Goal: Task Accomplishment & Management: Manage account settings

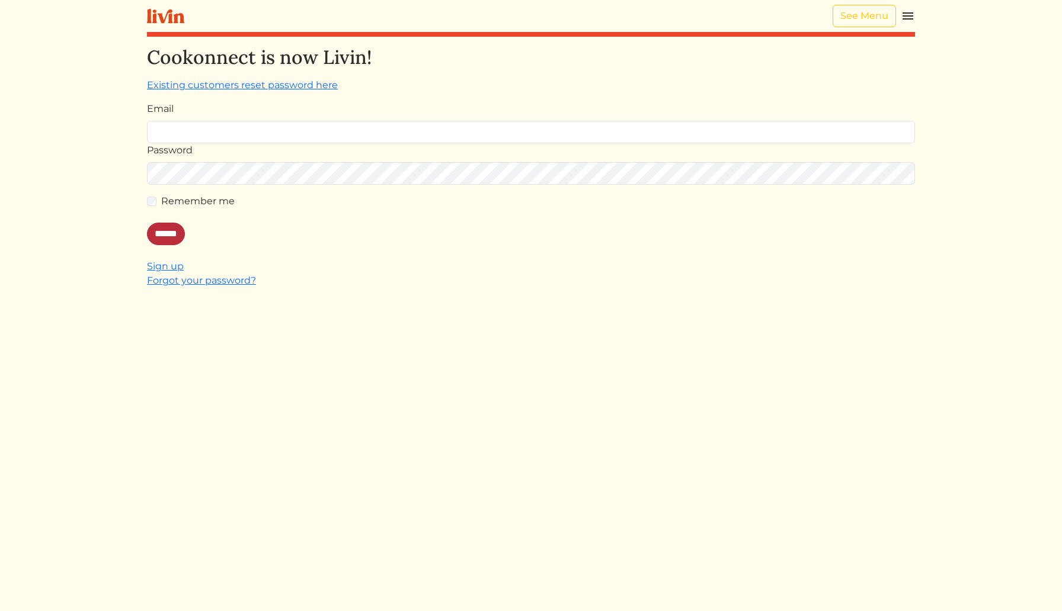
type input "**********"
click at [168, 240] on input "******" at bounding box center [166, 234] width 38 height 23
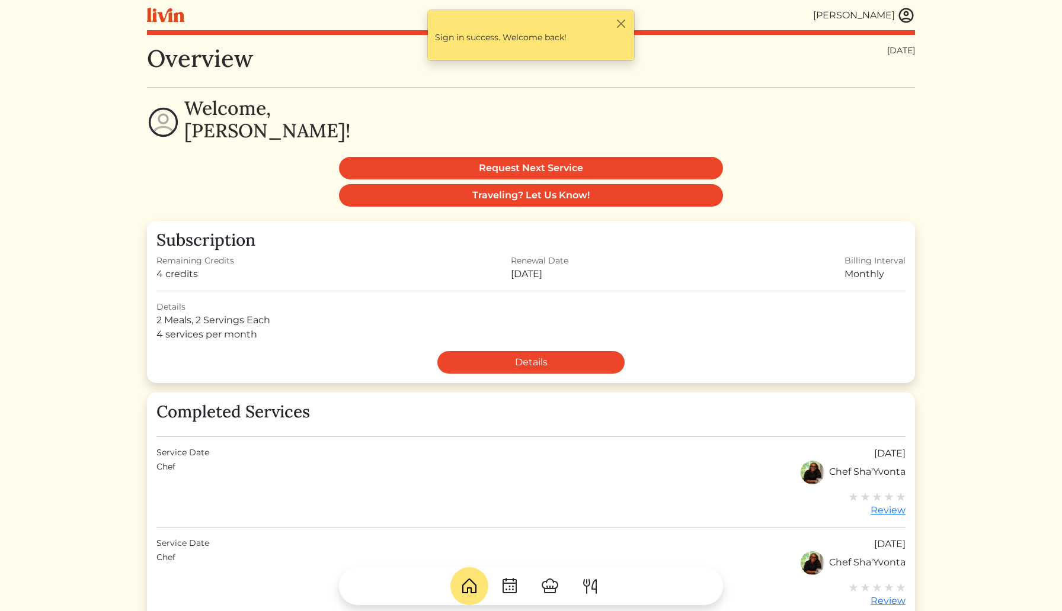
click at [556, 583] on img at bounding box center [549, 586] width 19 height 19
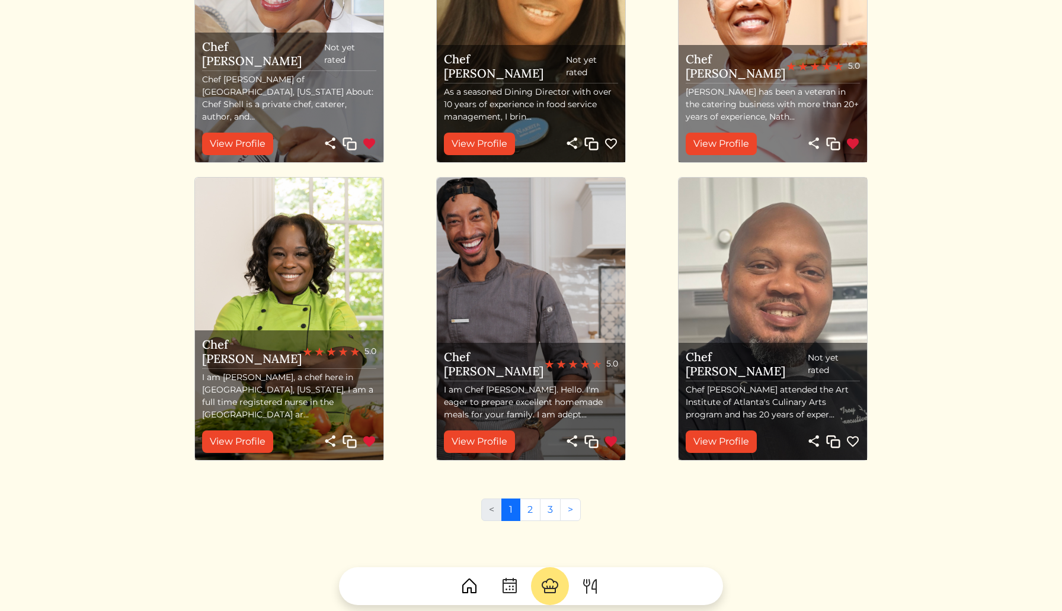
scroll to position [1166, 0]
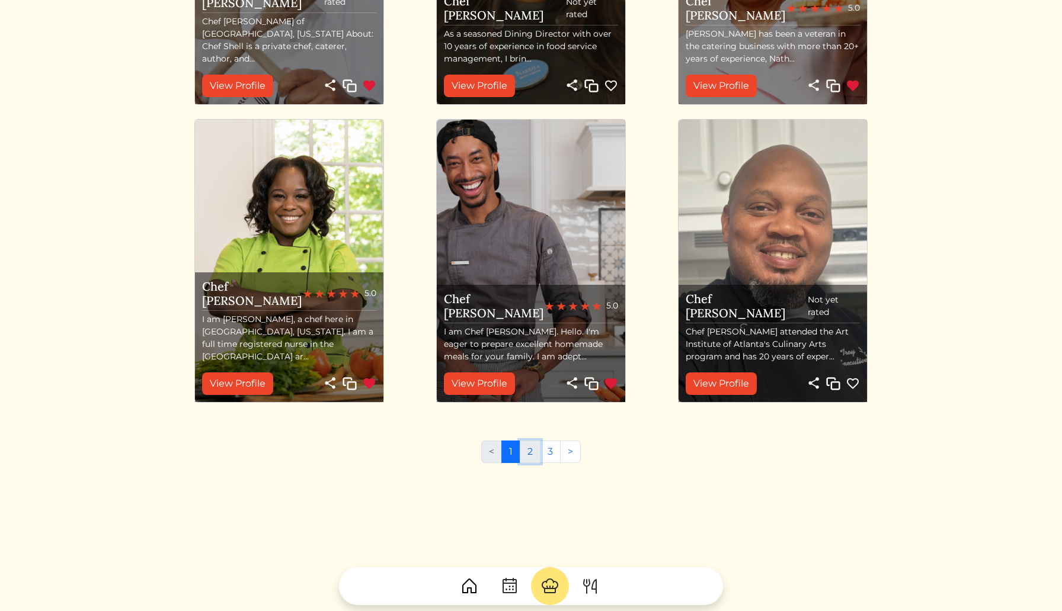
click at [530, 448] on link "2" at bounding box center [530, 452] width 21 height 23
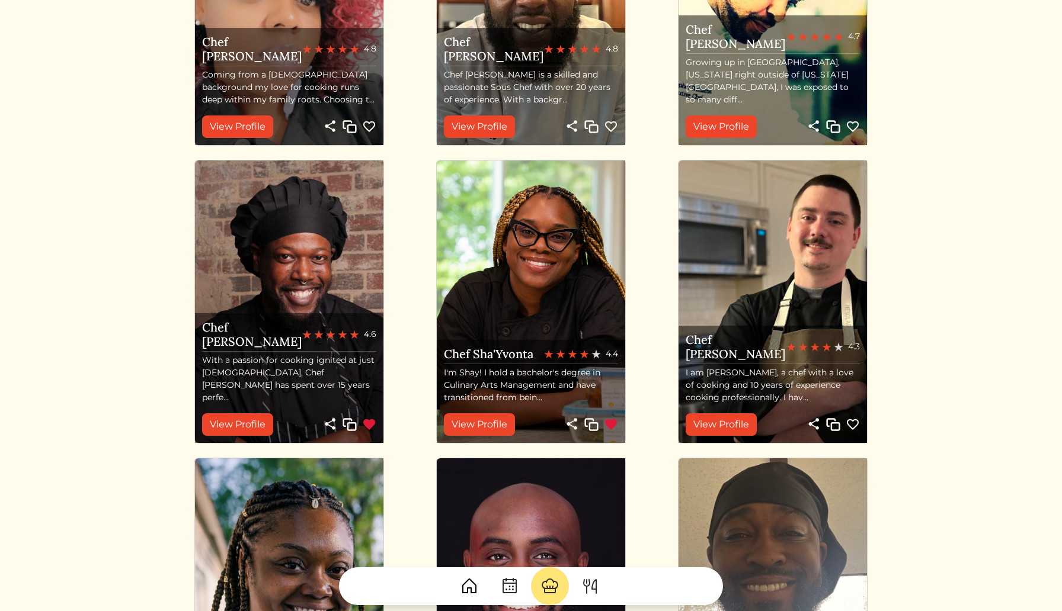
scroll to position [533, 0]
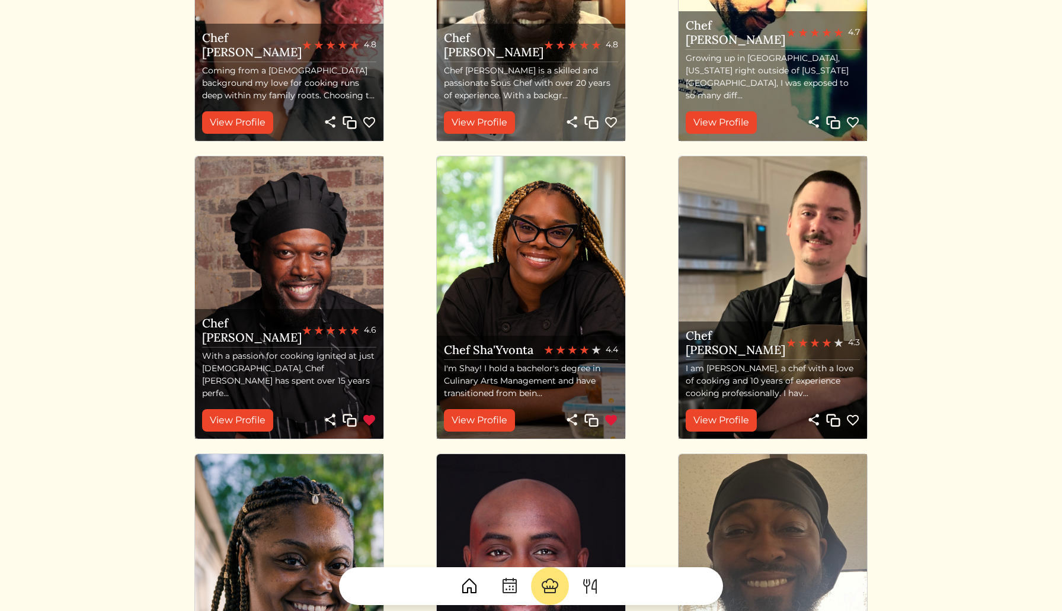
click at [609, 422] on img at bounding box center [611, 421] width 14 height 14
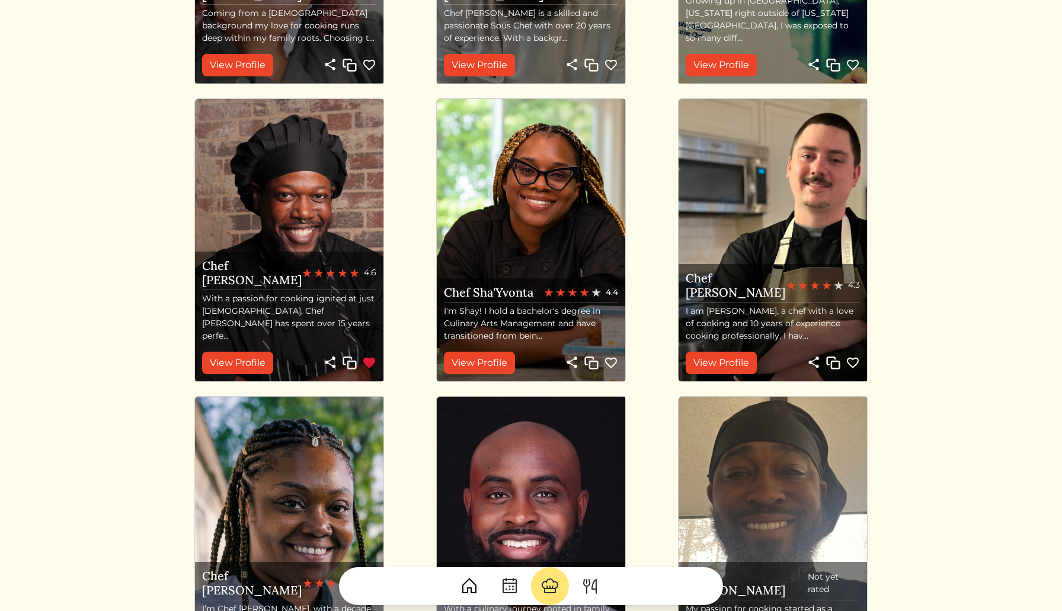
scroll to position [681, 0]
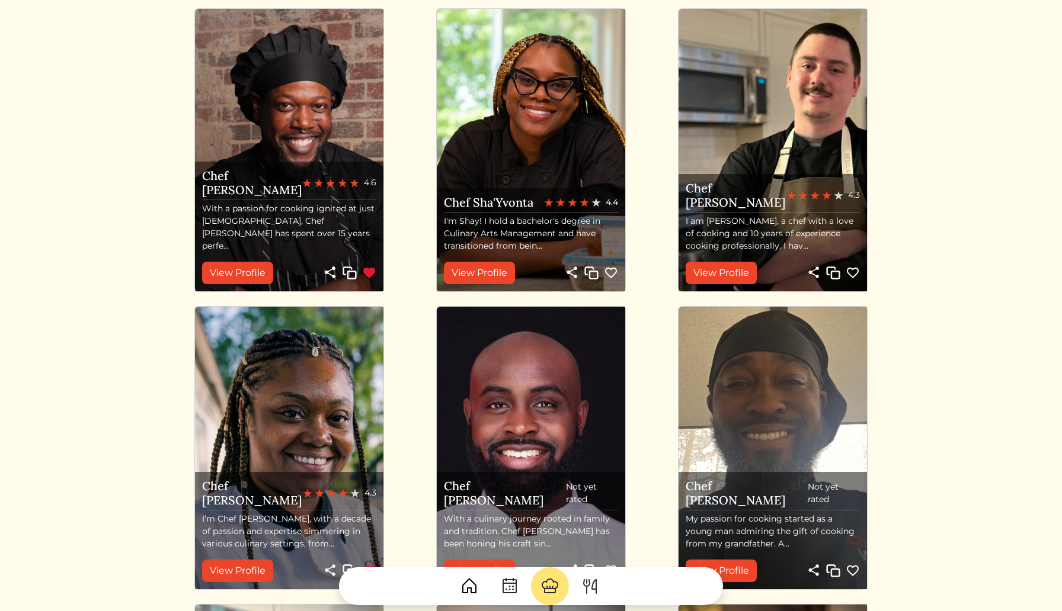
click at [594, 589] on img at bounding box center [590, 586] width 19 height 19
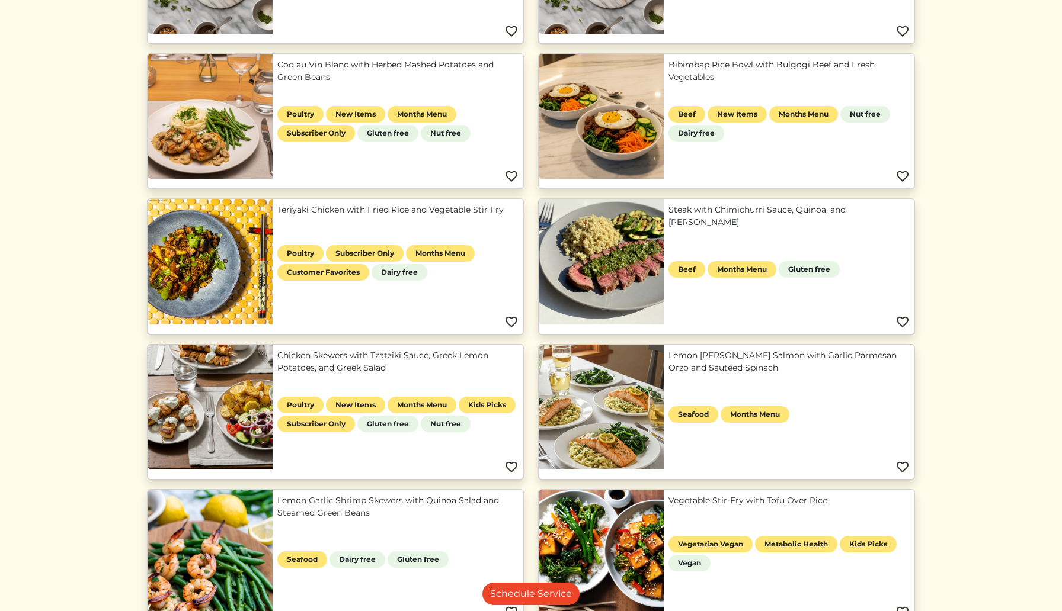
scroll to position [249, 0]
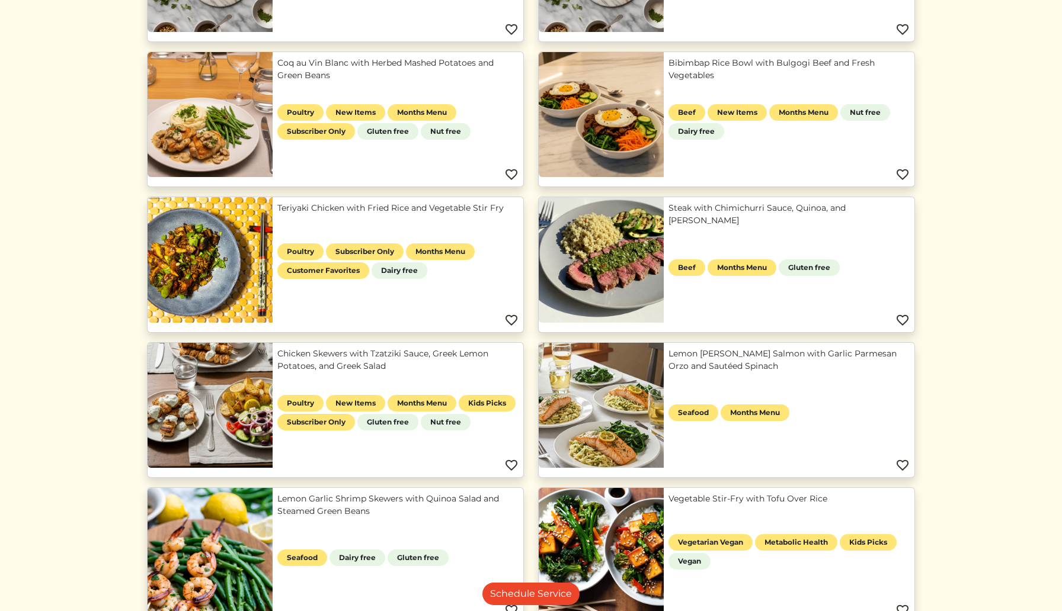
click at [413, 212] on link "Teriyaki Chicken with Fried Rice and Vegetable Stir Fry" at bounding box center [397, 208] width 241 height 12
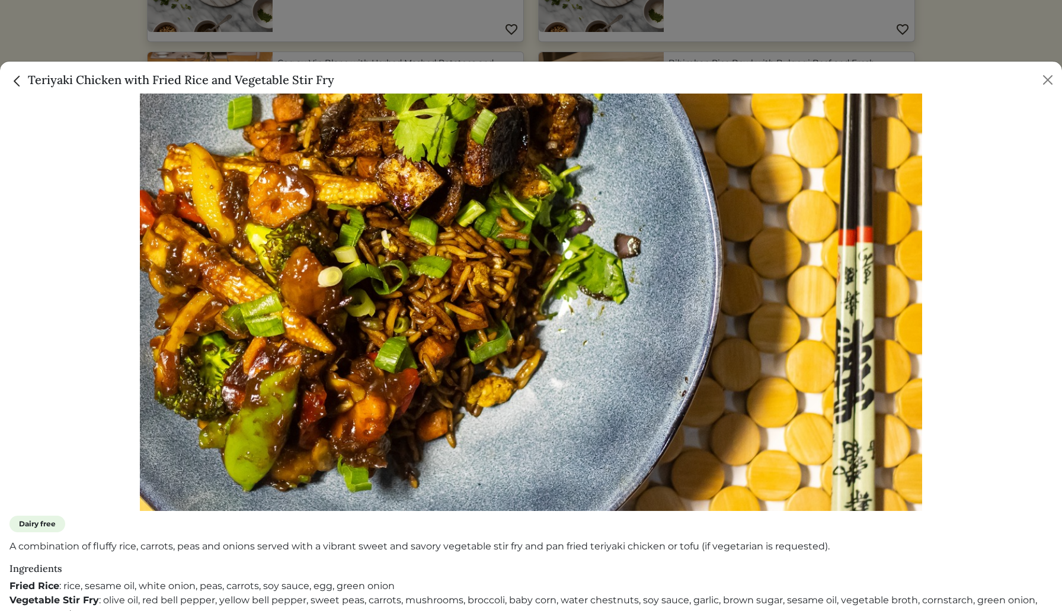
scroll to position [254, 0]
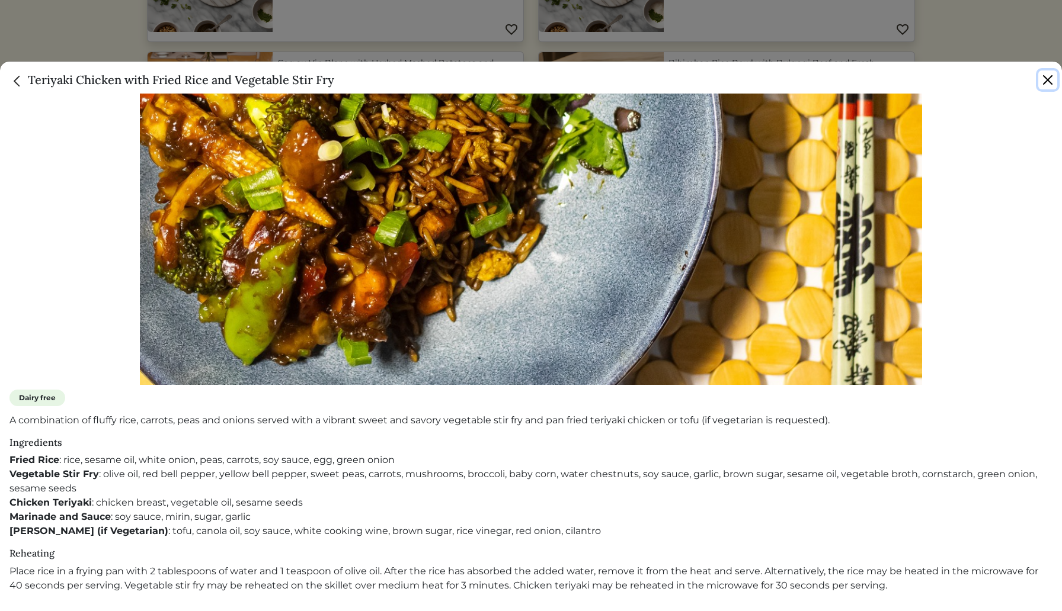
click at [1053, 85] on button "Close" at bounding box center [1047, 80] width 19 height 19
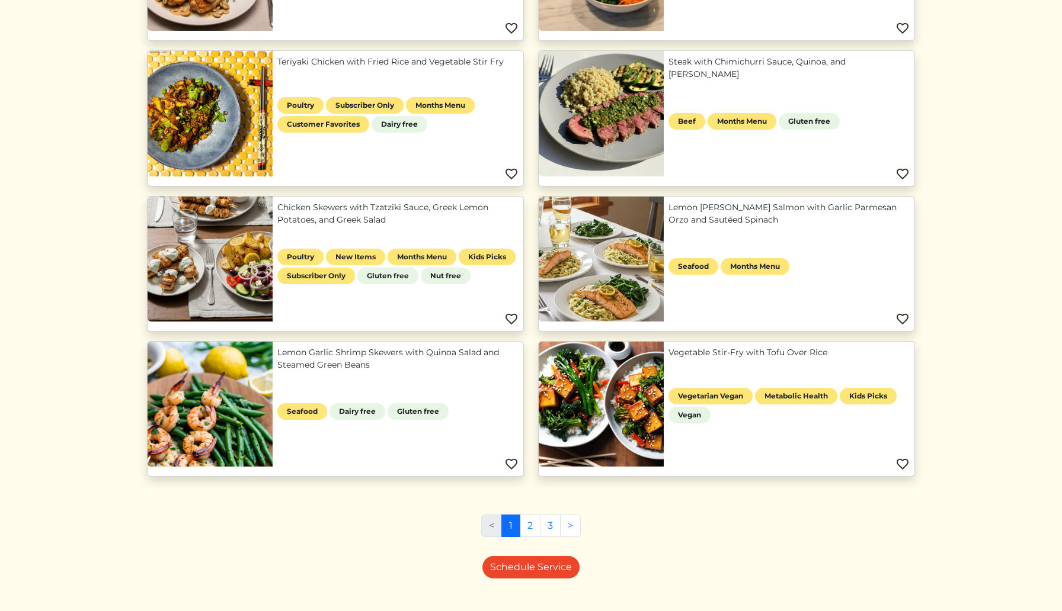
scroll to position [403, 0]
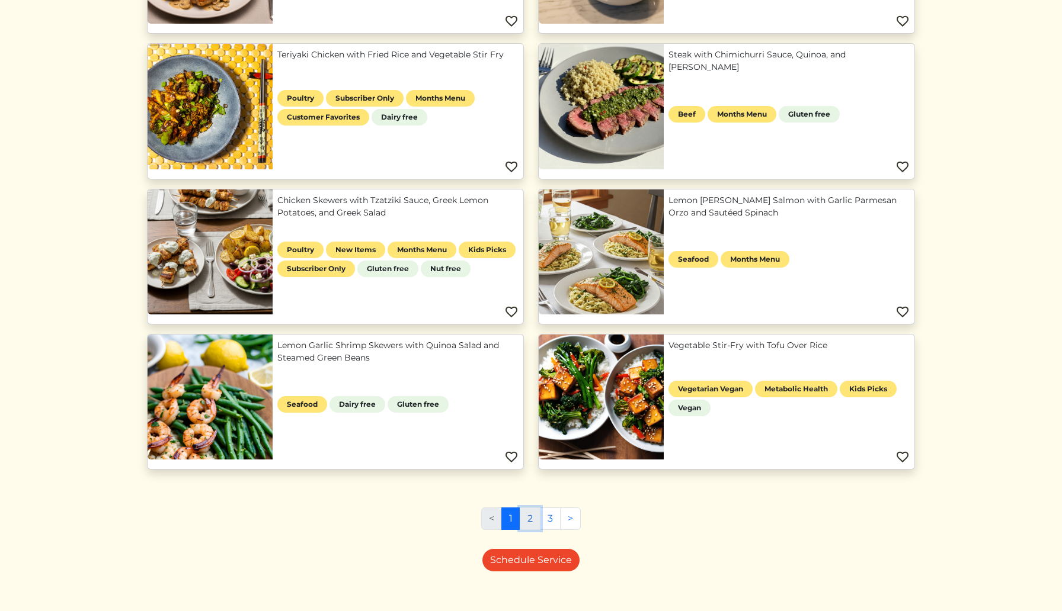
click at [531, 525] on link "2" at bounding box center [530, 519] width 21 height 23
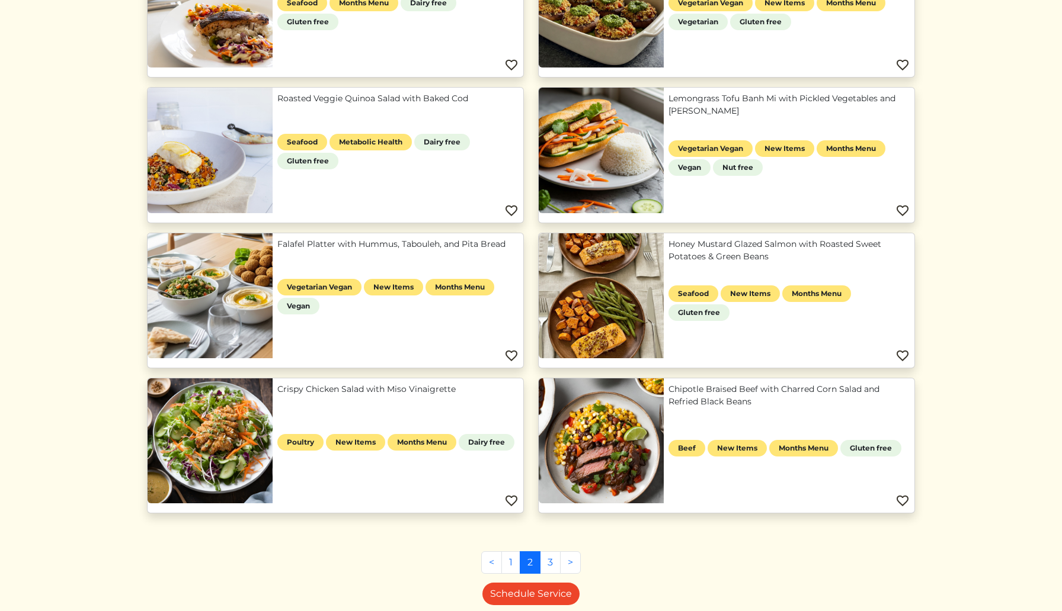
scroll to position [797, 0]
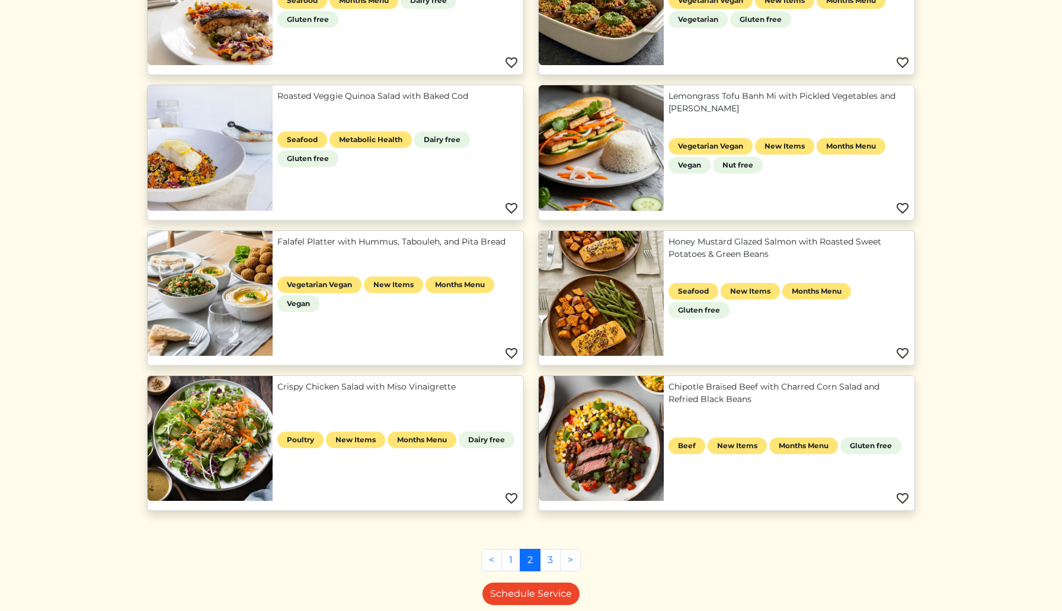
click at [716, 406] on link "Chipotle Braised Beef with Charred Corn Salad and Refried Black Beans" at bounding box center [788, 393] width 241 height 25
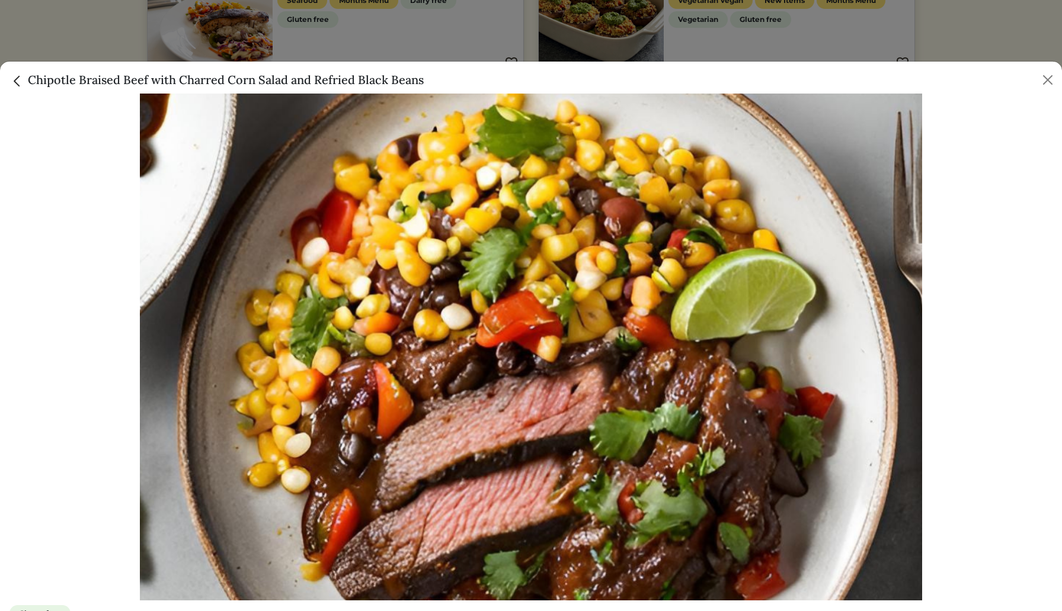
scroll to position [225, 0]
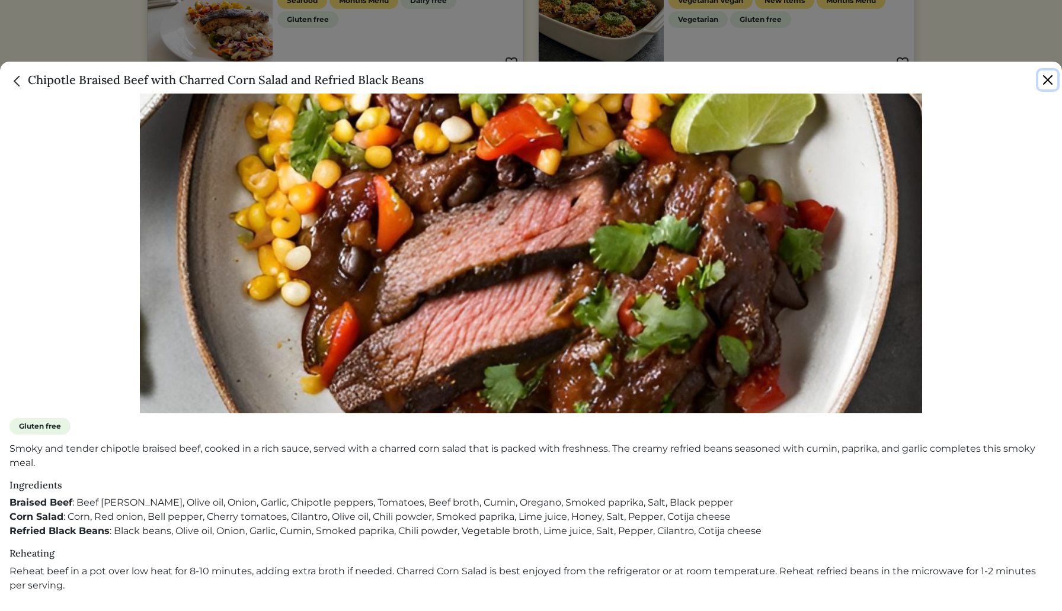
click at [1047, 82] on button "Close" at bounding box center [1047, 80] width 19 height 19
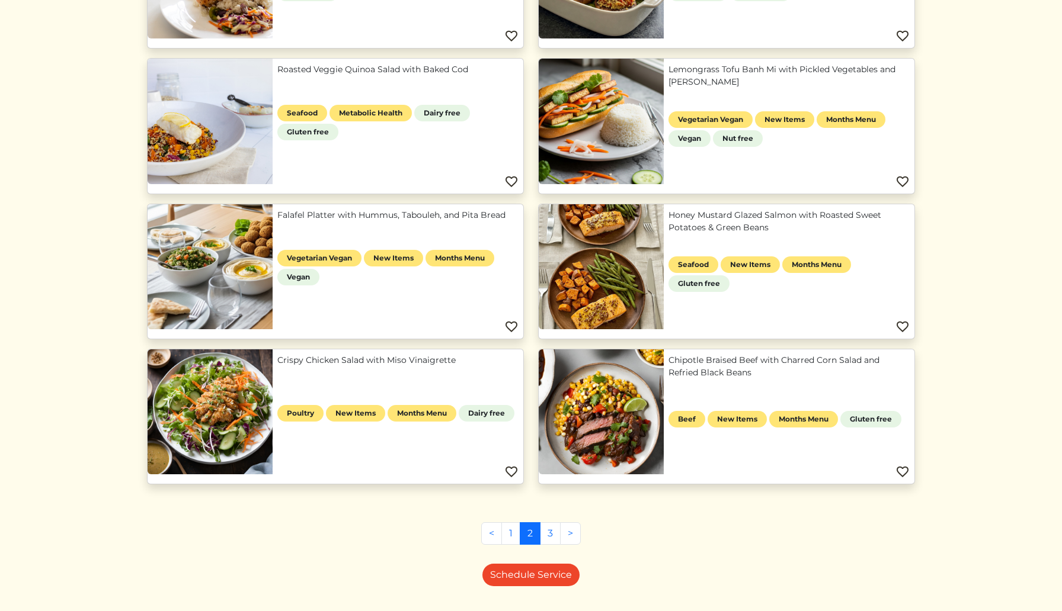
scroll to position [826, 0]
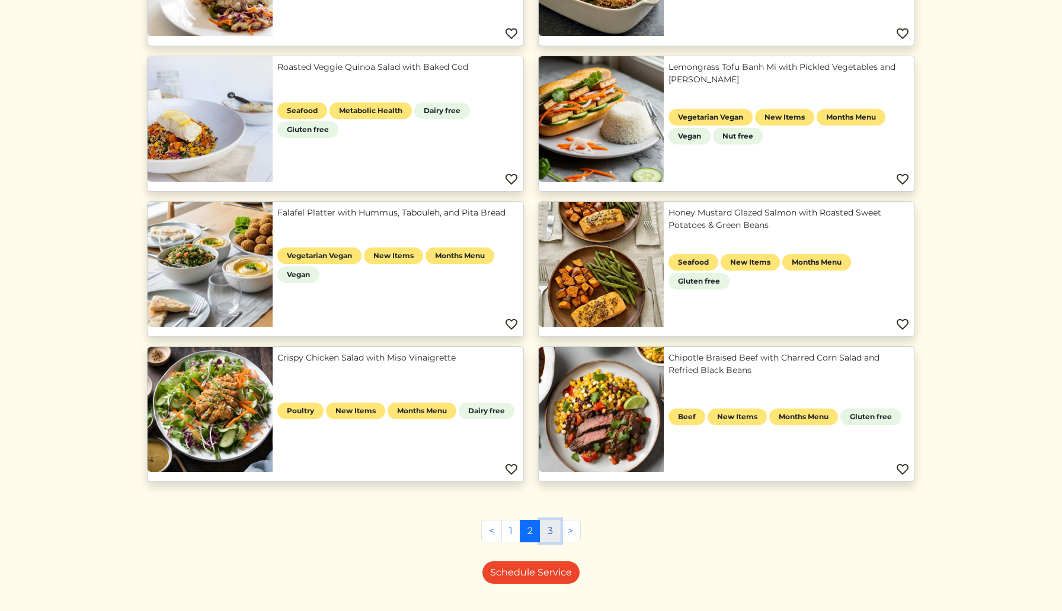
click at [545, 533] on link "3" at bounding box center [550, 531] width 21 height 23
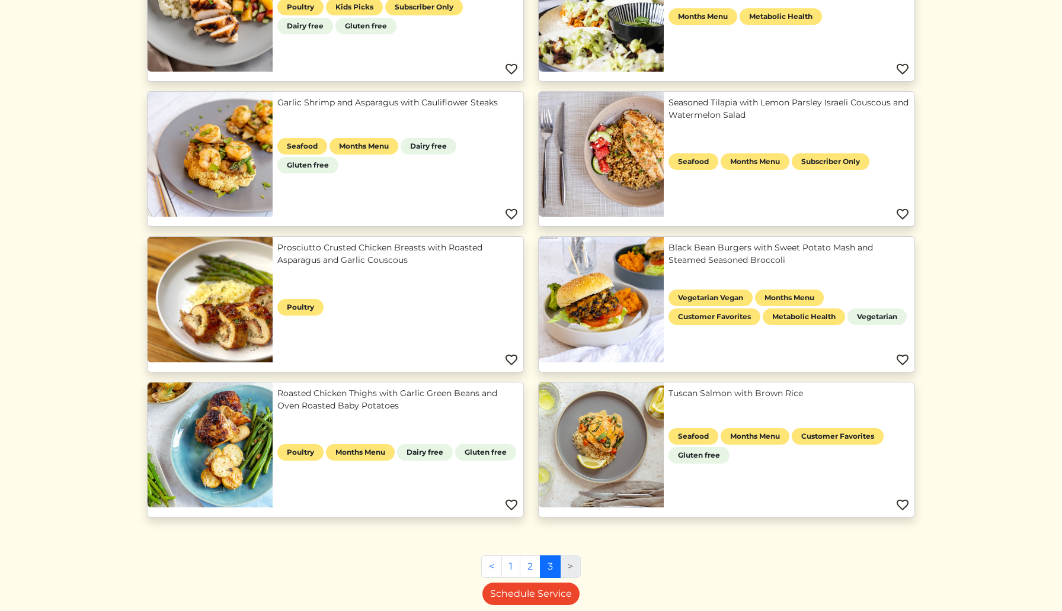
scroll to position [650, 0]
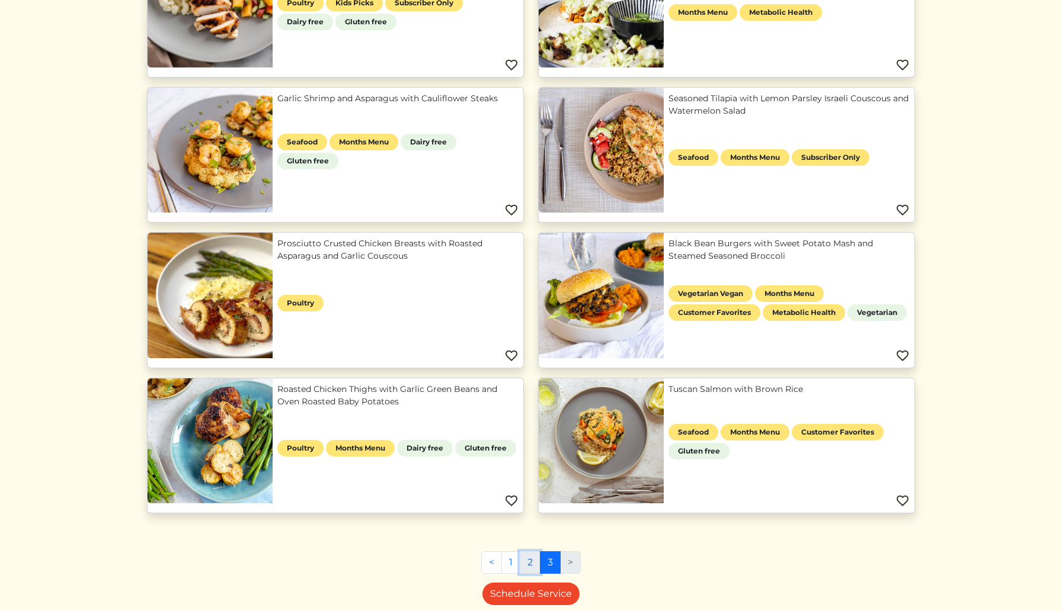
click at [530, 560] on link "2" at bounding box center [530, 563] width 21 height 23
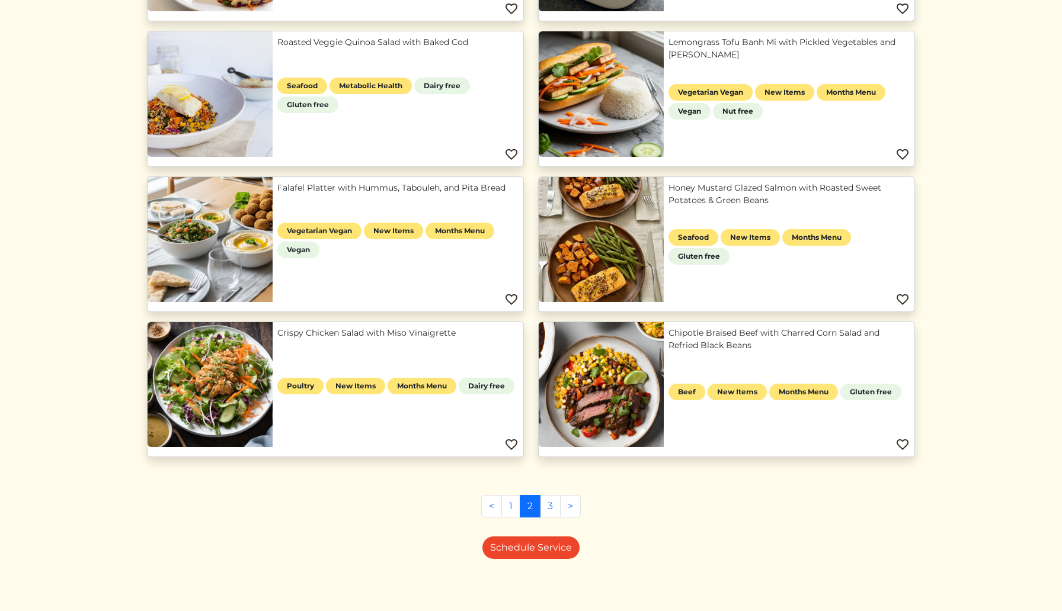
scroll to position [853, 0]
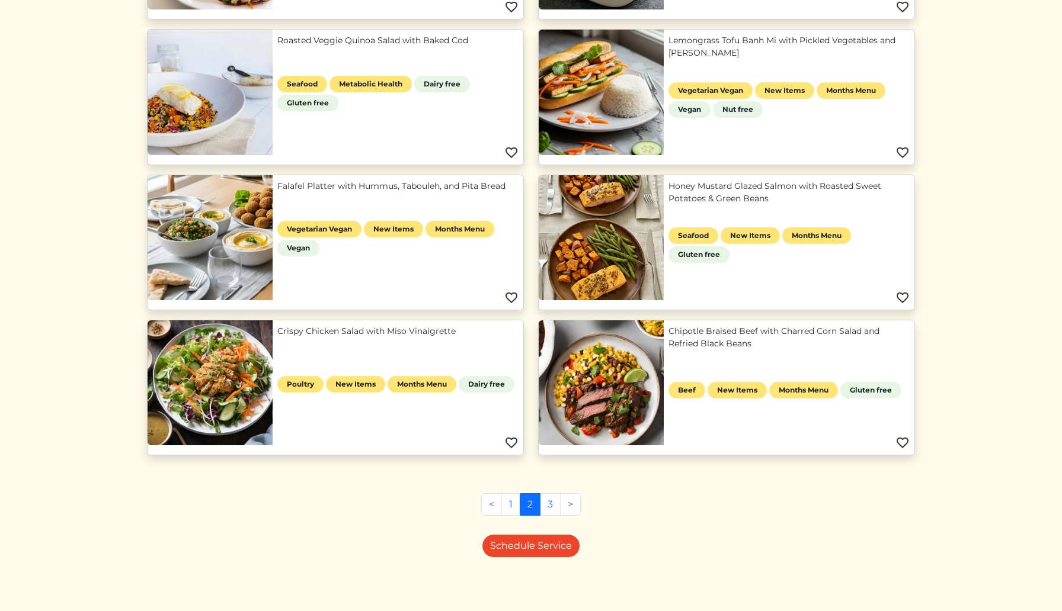
click at [668, 350] on link "Chipotle Braised Beef with Charred Corn Salad and Refried Black Beans" at bounding box center [788, 337] width 241 height 25
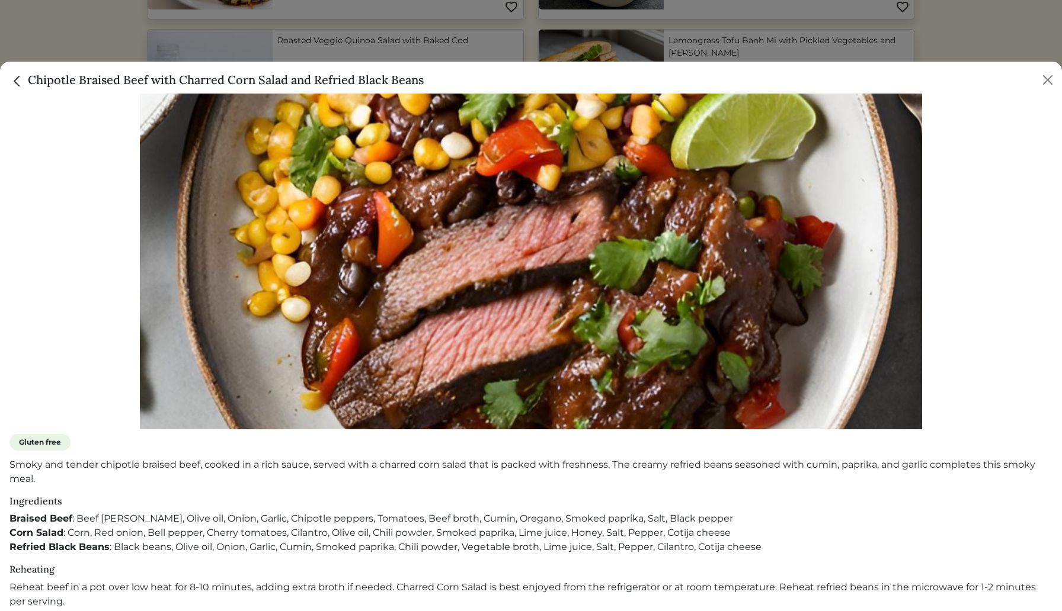
scroll to position [213, 0]
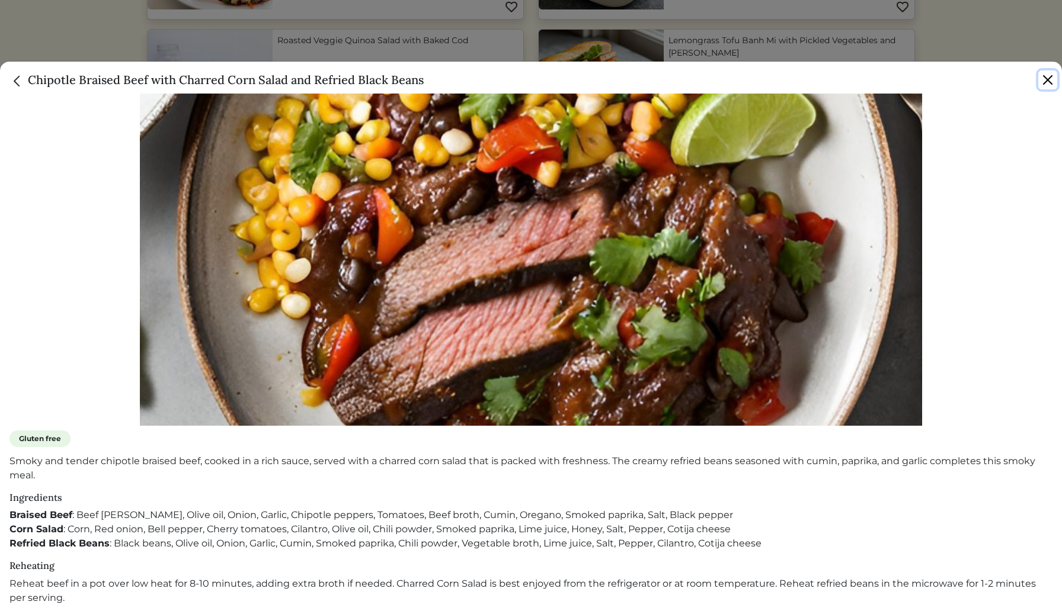
click at [1052, 80] on button "Close" at bounding box center [1047, 80] width 19 height 19
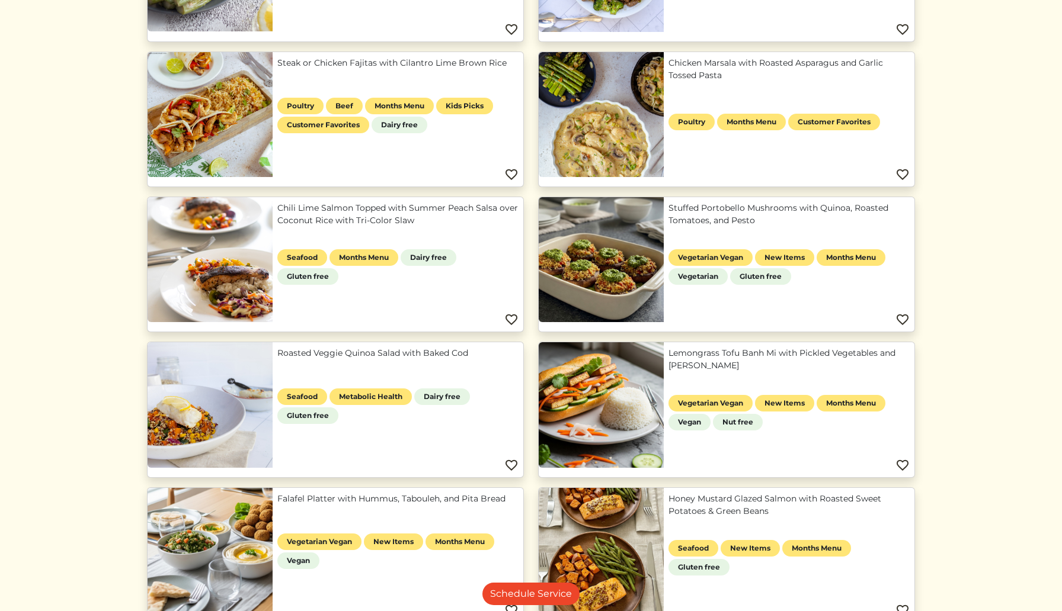
scroll to position [853, 0]
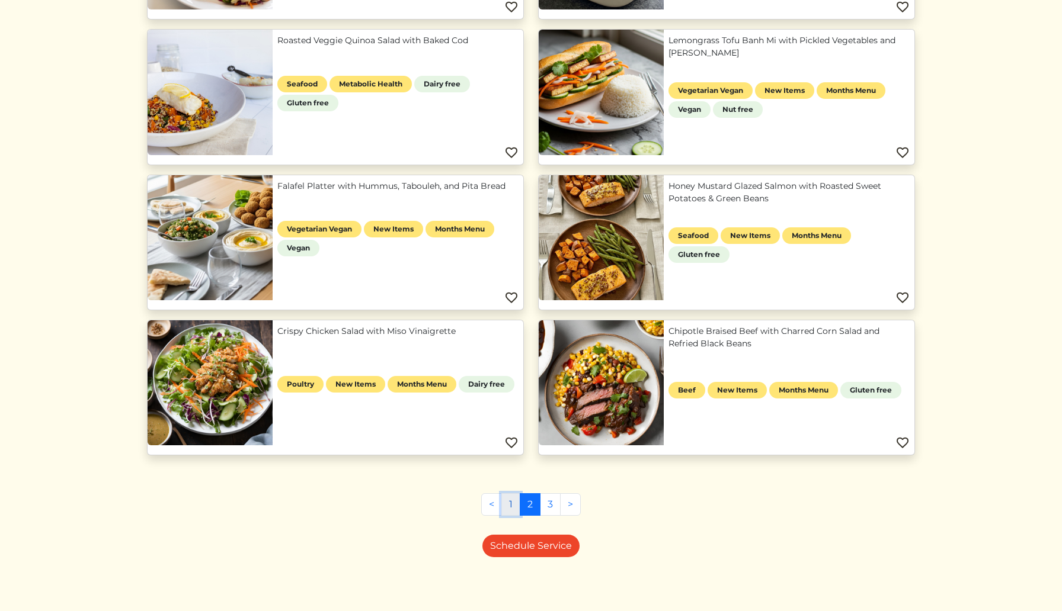
click at [505, 510] on link "1" at bounding box center [510, 505] width 19 height 23
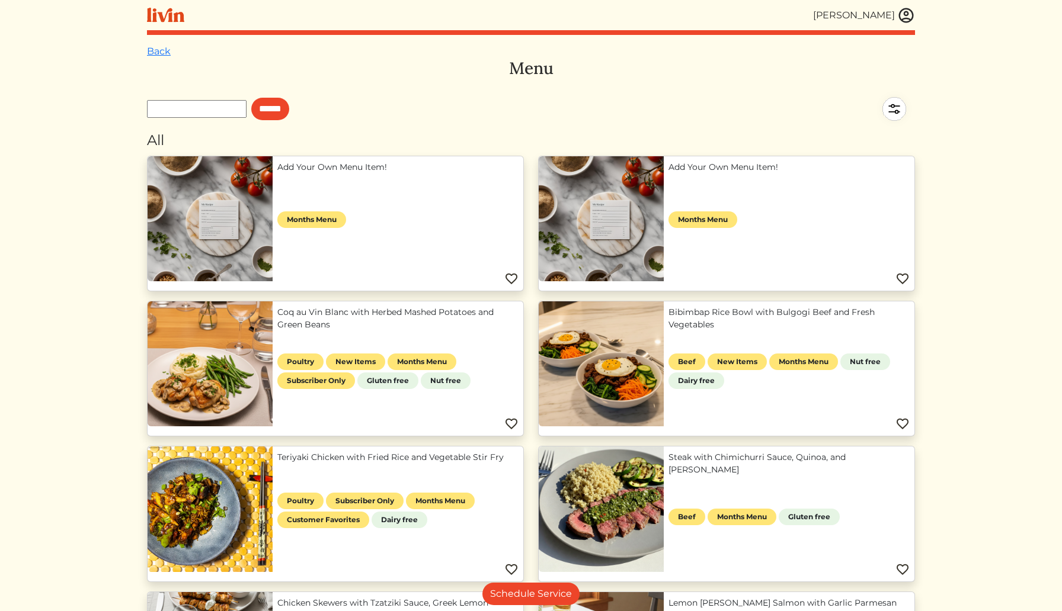
click at [277, 331] on link "Coq au Vin Blanc with Herbed Mashed Potatoes and Green Beans" at bounding box center [397, 318] width 241 height 25
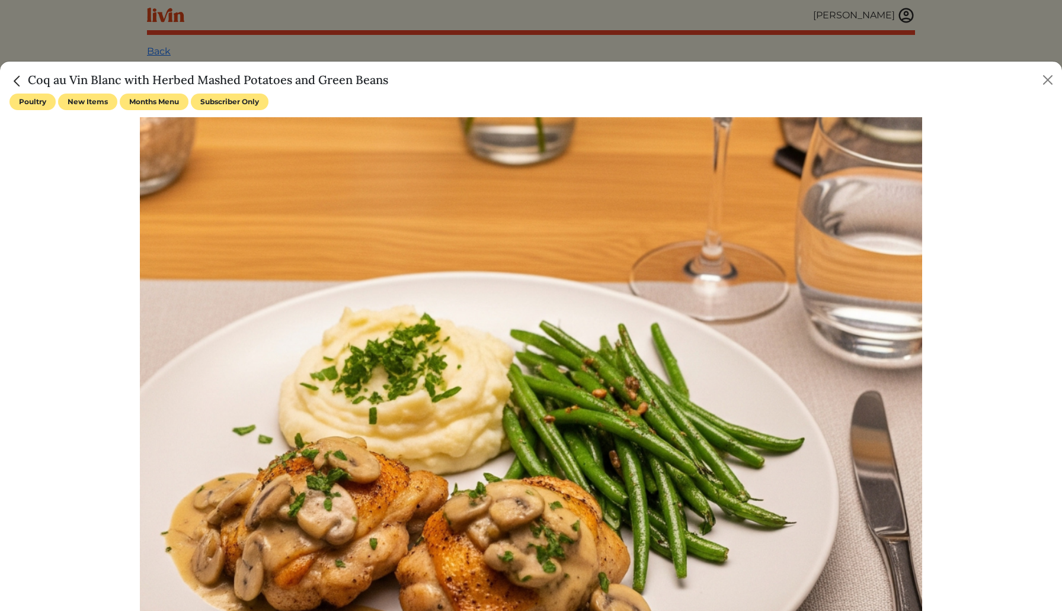
click at [553, 54] on div at bounding box center [531, 305] width 1062 height 611
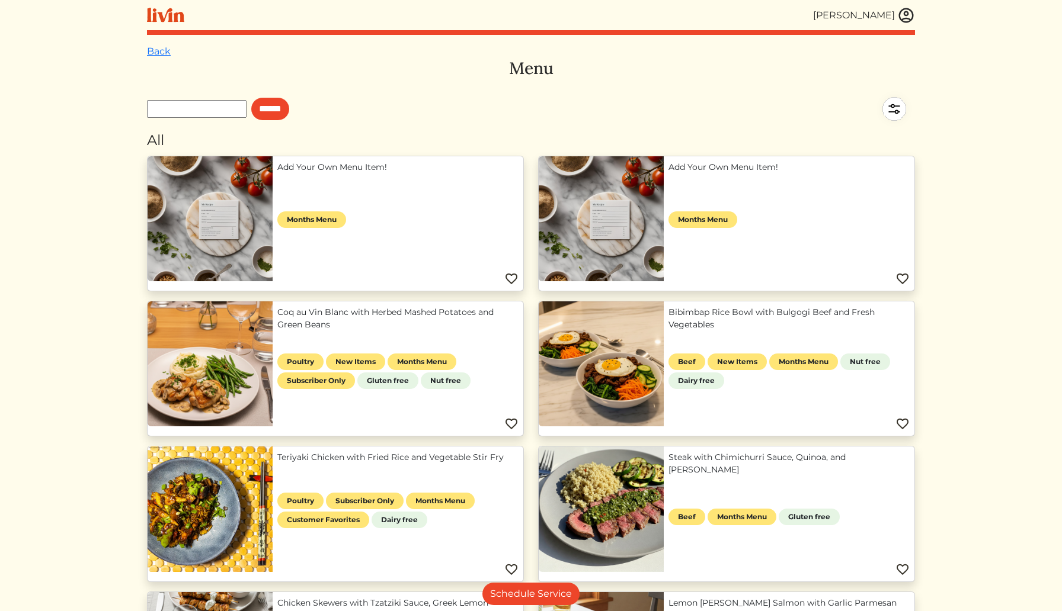
click at [897, 15] on img at bounding box center [906, 16] width 18 height 18
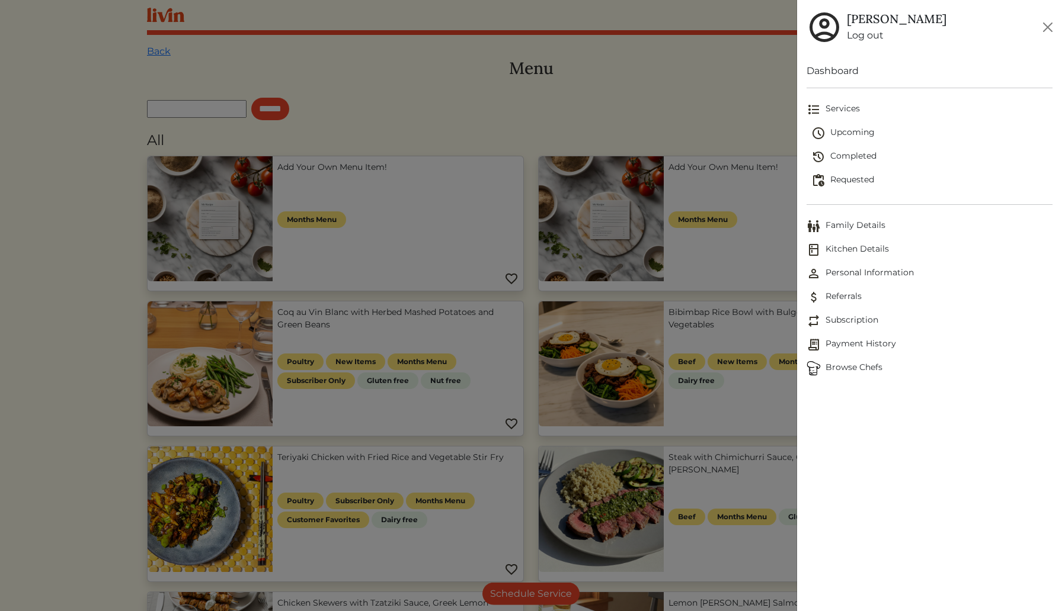
click at [842, 273] on span "Personal Information" at bounding box center [929, 274] width 246 height 14
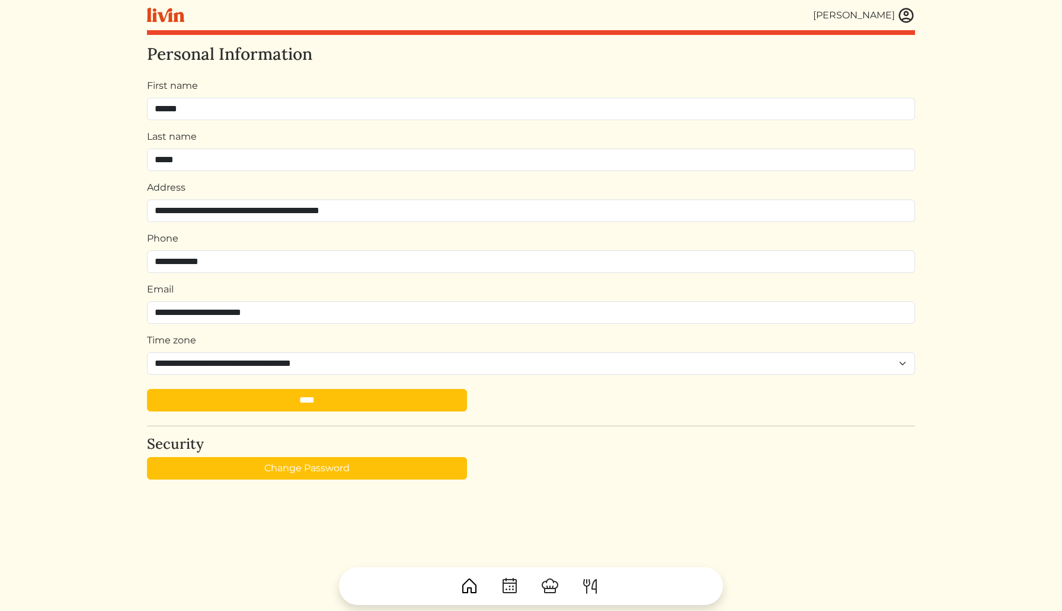
click at [897, 18] on img at bounding box center [906, 16] width 18 height 18
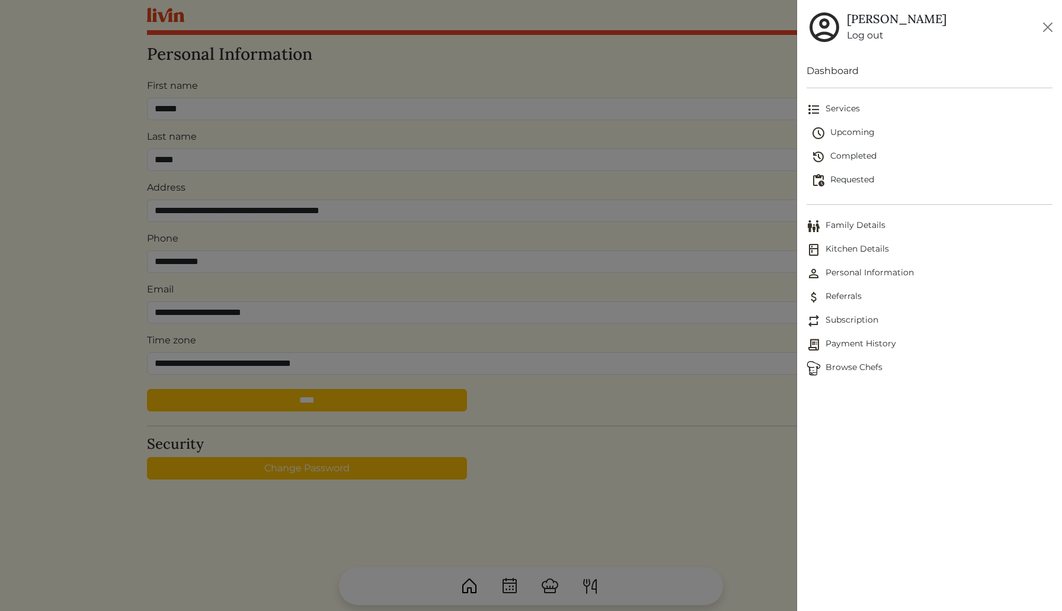
click at [873, 229] on span "Family Details" at bounding box center [929, 226] width 246 height 14
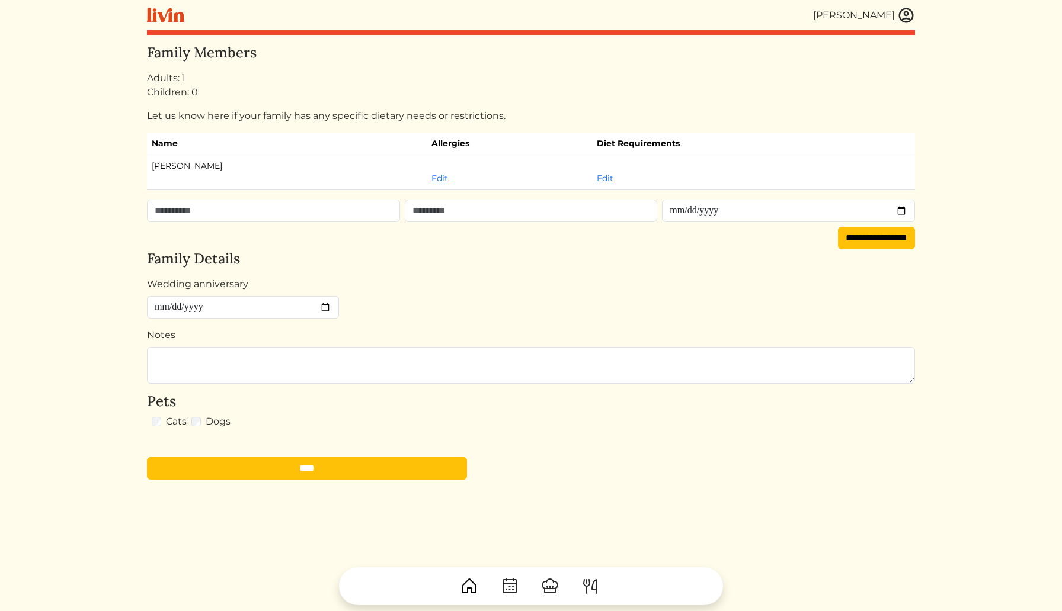
click at [462, 384] on form "Wedding anniversary Notes Pets Cats Dogs ****" at bounding box center [531, 378] width 768 height 203
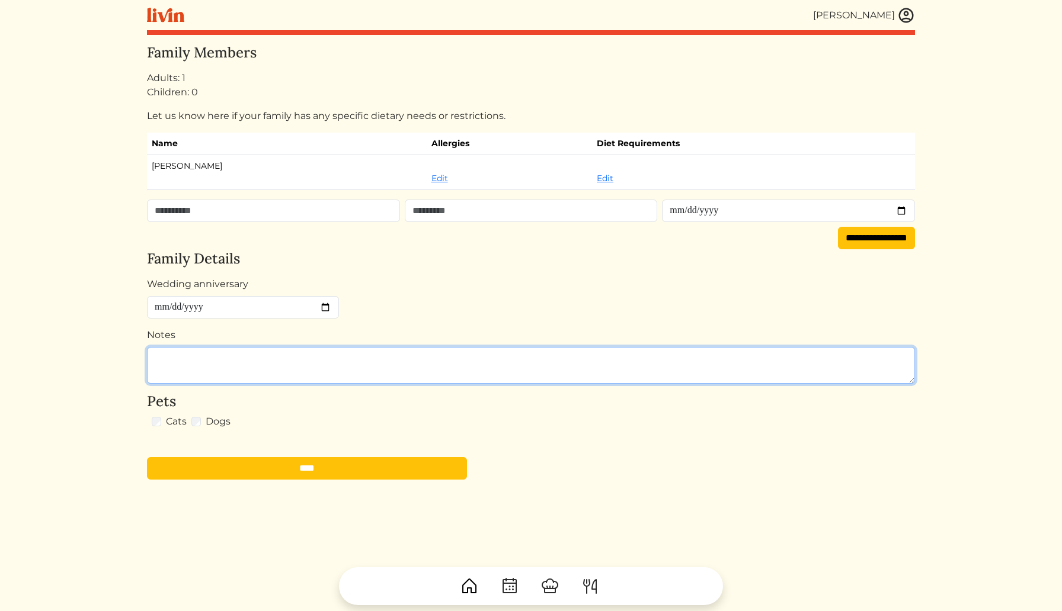
click at [446, 376] on textarea "Notes" at bounding box center [531, 365] width 768 height 37
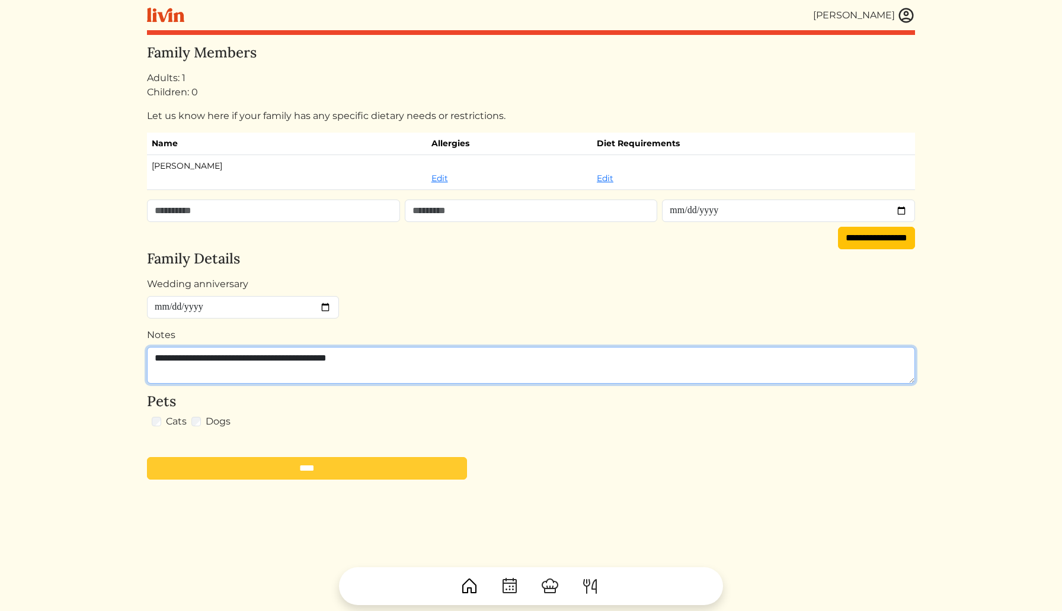
type textarea "**********"
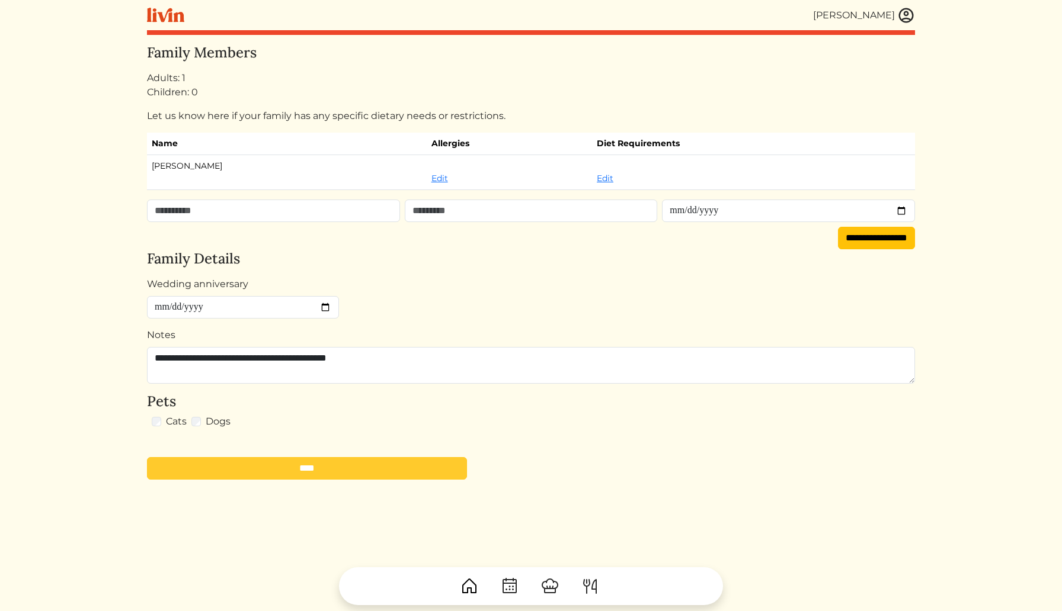
click at [286, 464] on input "****" at bounding box center [307, 468] width 320 height 23
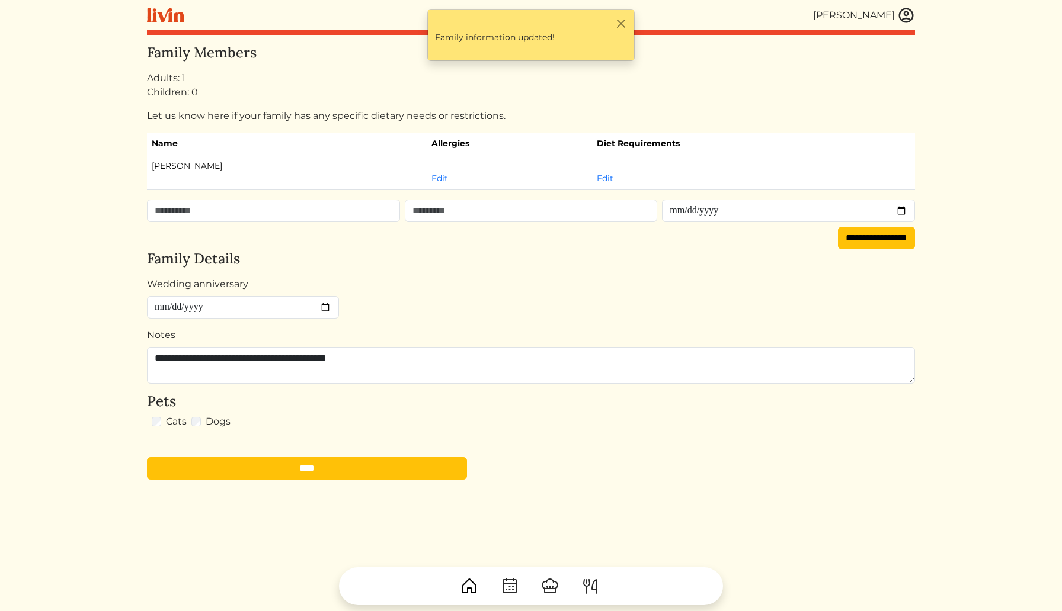
click at [465, 581] on img at bounding box center [469, 586] width 19 height 19
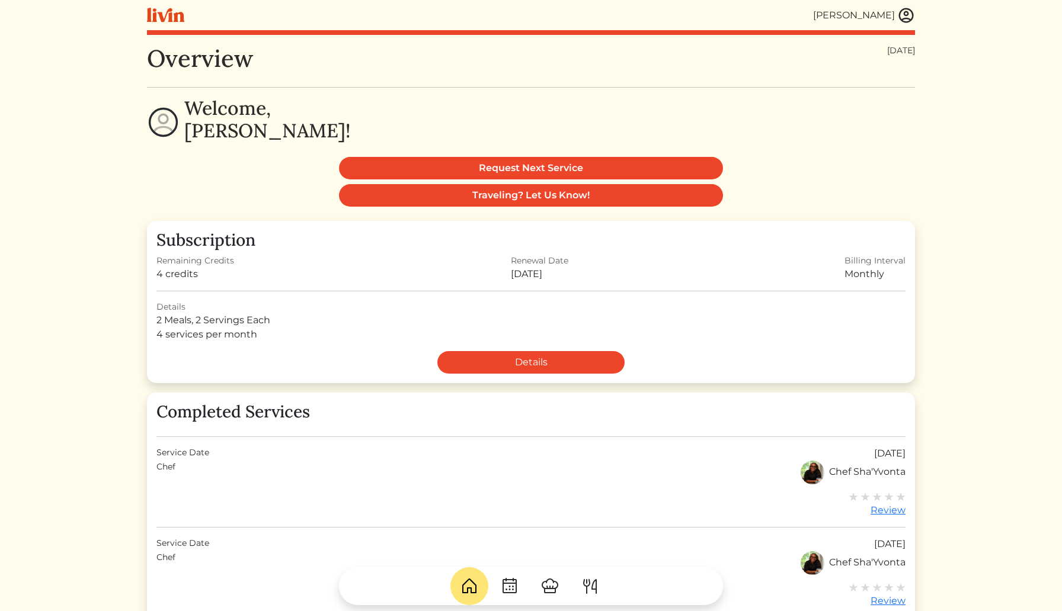
click at [905, 7] on img at bounding box center [906, 16] width 18 height 18
